Goal: Check status: Check status

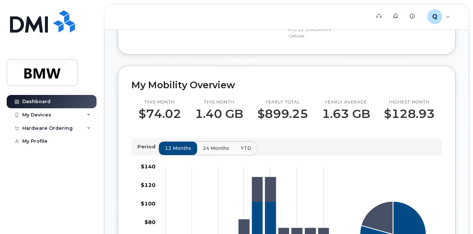
scroll to position [167, 0]
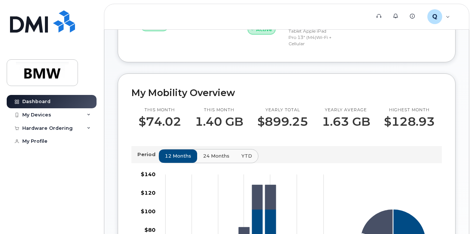
click at [213, 160] on span "24 months" at bounding box center [216, 156] width 26 height 7
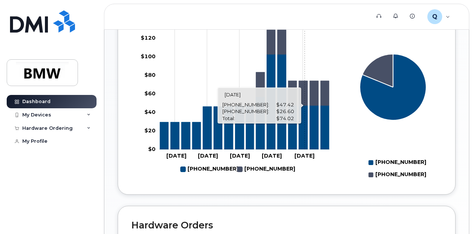
scroll to position [320, 0]
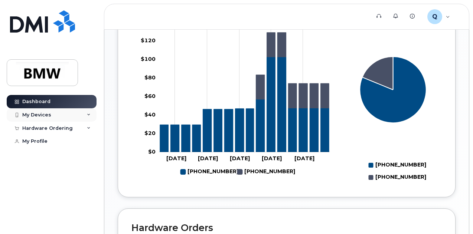
click at [91, 113] on div "My Devices" at bounding box center [52, 115] width 90 height 13
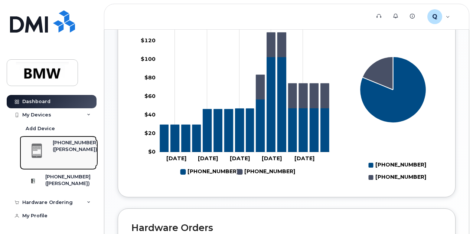
click at [73, 146] on div "[PHONE_NUMBER]" at bounding box center [75, 143] width 45 height 7
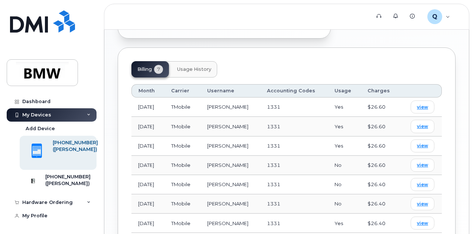
scroll to position [368, 0]
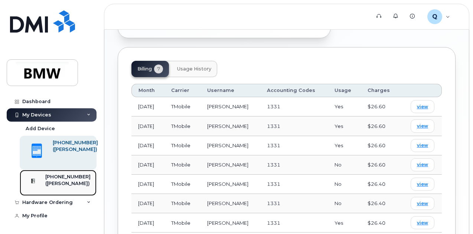
click at [54, 187] on div "([PERSON_NAME])" at bounding box center [67, 184] width 45 height 7
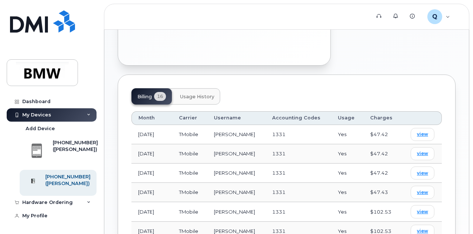
scroll to position [327, 0]
click at [426, 208] on span "view" at bounding box center [422, 211] width 11 height 7
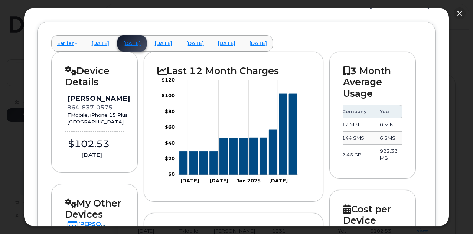
scroll to position [0, 0]
click at [292, 153] on icon "Series" at bounding box center [293, 134] width 8 height 81
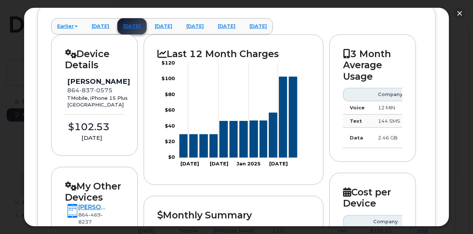
scroll to position [91, 0]
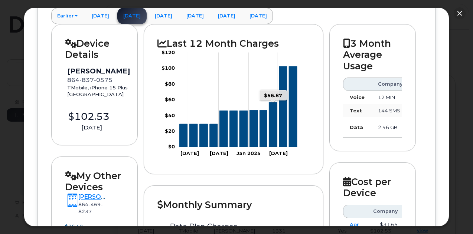
click at [272, 136] on icon "Series" at bounding box center [273, 125] width 8 height 45
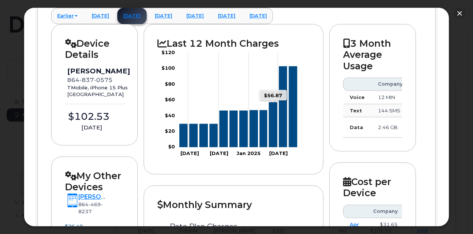
click at [272, 136] on icon "Series" at bounding box center [273, 125] width 8 height 45
click at [242, 15] on link "August 2025" at bounding box center [226, 16] width 29 height 16
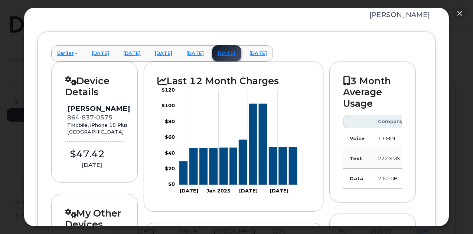
scroll to position [51, 0]
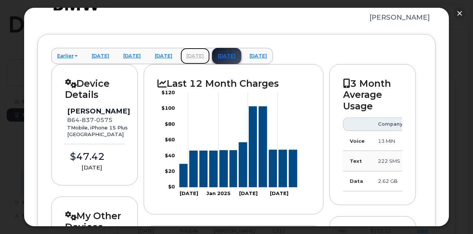
click at [210, 56] on link "July 2025" at bounding box center [195, 56] width 29 height 16
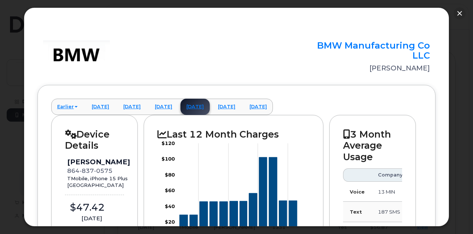
scroll to position [353, 0]
click at [178, 105] on link "June 2025" at bounding box center [163, 107] width 29 height 16
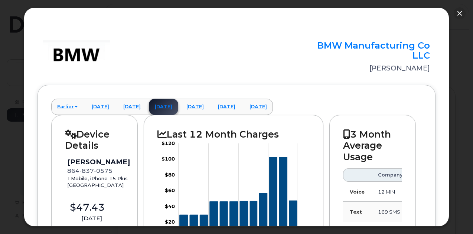
scroll to position [315, 0]
click at [139, 104] on link "[DATE]" at bounding box center [131, 107] width 29 height 16
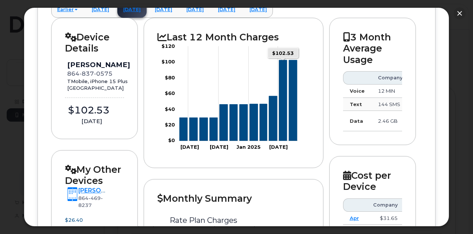
scroll to position [104, 0]
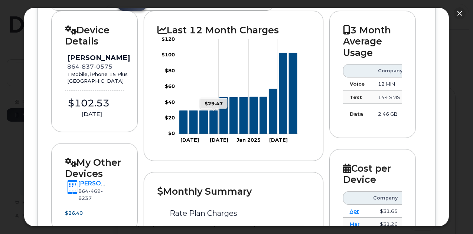
click at [210, 118] on icon "Series" at bounding box center [214, 122] width 8 height 23
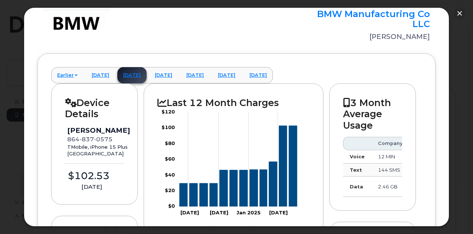
scroll to position [0, 0]
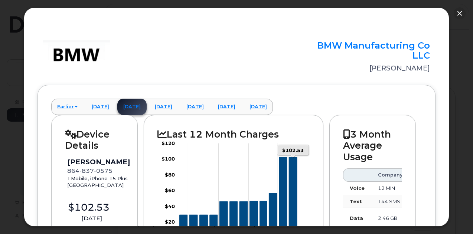
click at [289, 165] on icon "Series" at bounding box center [293, 198] width 8 height 81
click at [273, 105] on link "September 2025" at bounding box center [258, 107] width 29 height 16
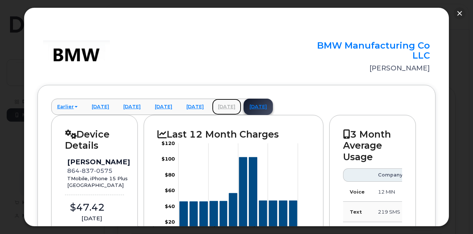
click at [242, 106] on link "August 2025" at bounding box center [226, 107] width 29 height 16
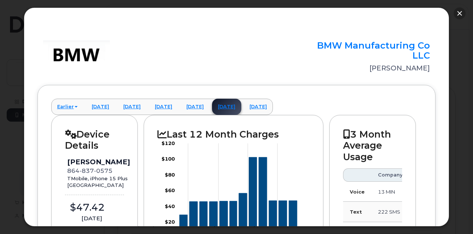
click at [460, 13] on button "button" at bounding box center [460, 13] width 12 height 12
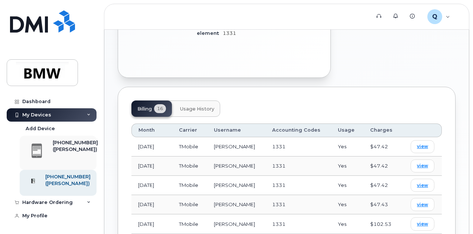
scroll to position [4, 0]
click at [88, 203] on icon at bounding box center [89, 203] width 4 height 4
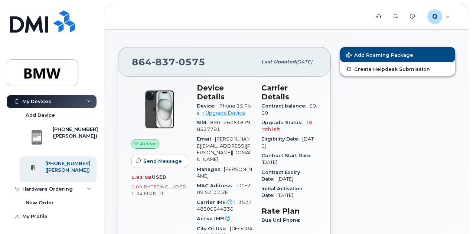
scroll to position [0, 0]
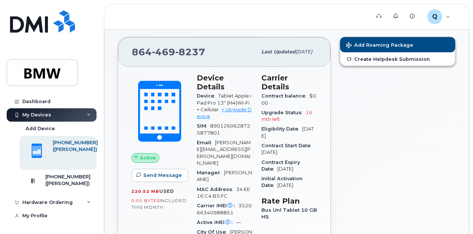
scroll to position [18, 0]
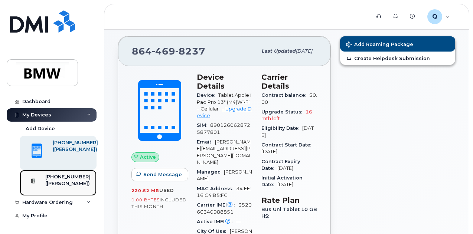
click at [59, 182] on div "([PERSON_NAME])" at bounding box center [67, 184] width 45 height 7
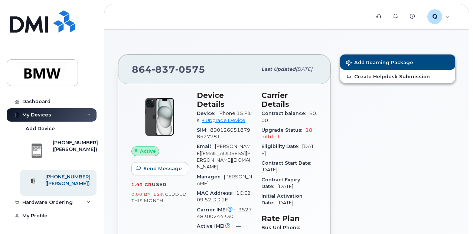
click at [91, 114] on div "My Devices" at bounding box center [52, 115] width 90 height 13
